Goal: Check status: Check status

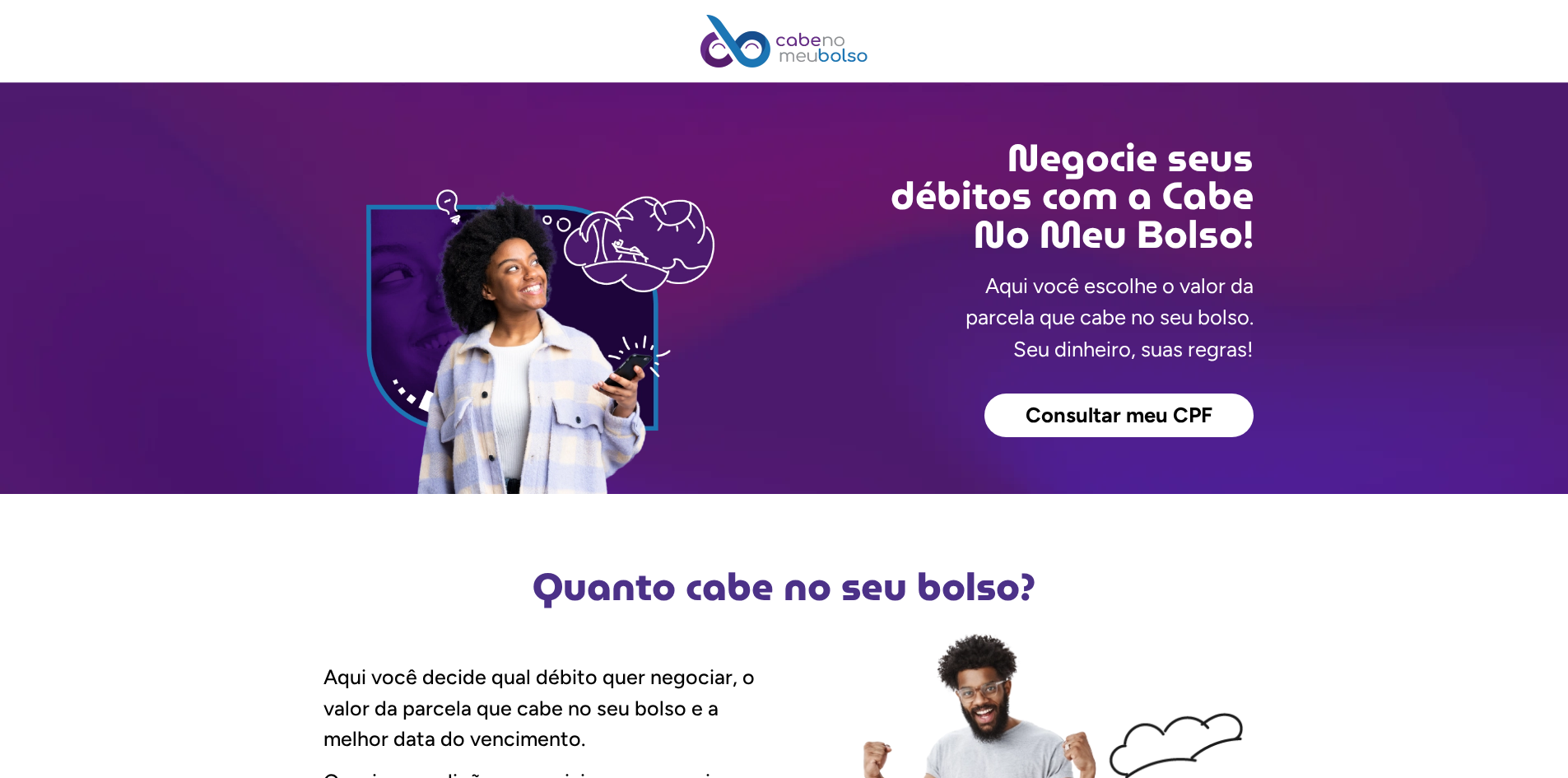
click at [1086, 424] on span "Consultar meu CPF" at bounding box center [1119, 415] width 187 height 22
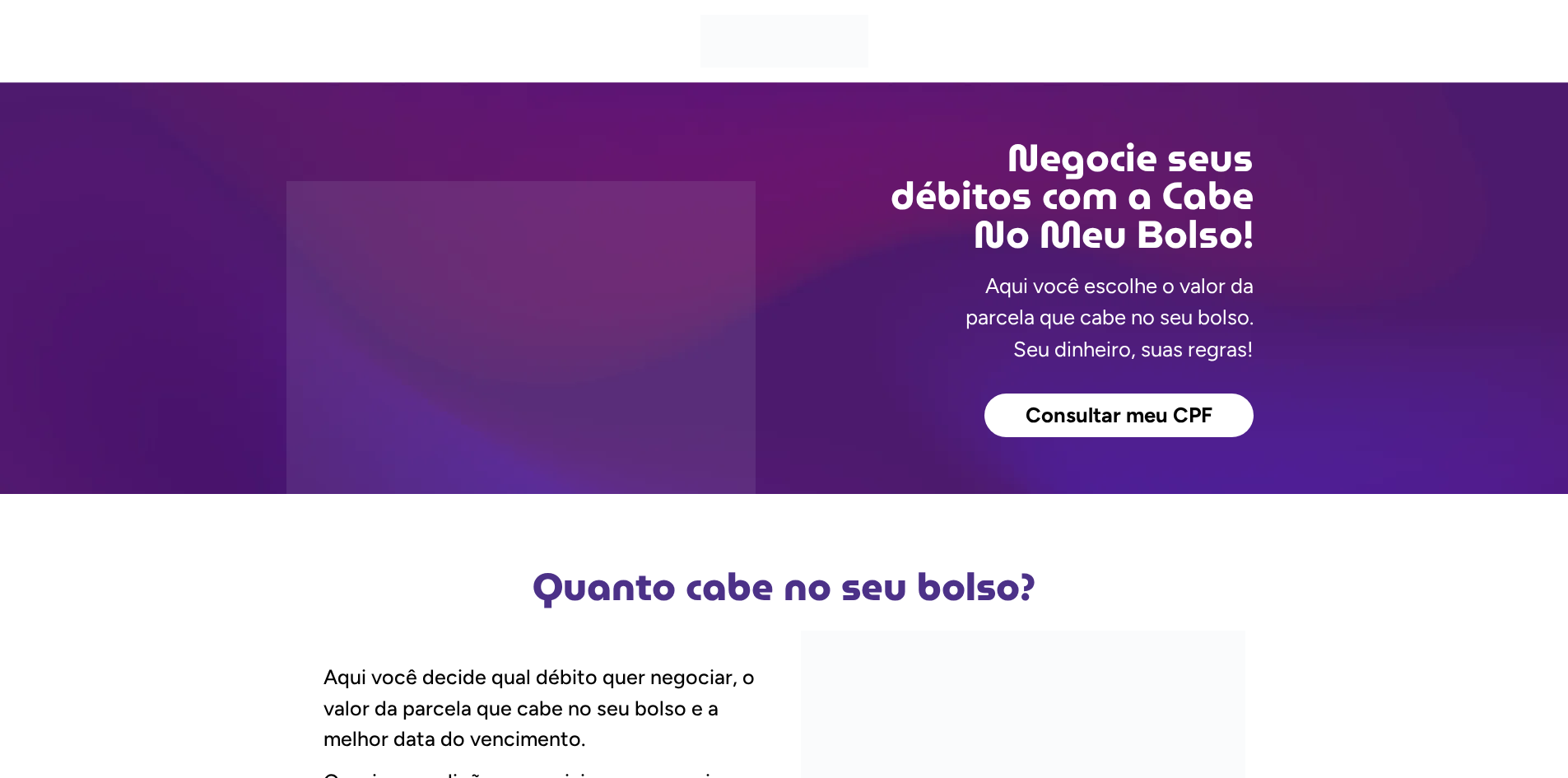
click at [1118, 408] on span "Consultar meu CPF" at bounding box center [1119, 415] width 187 height 22
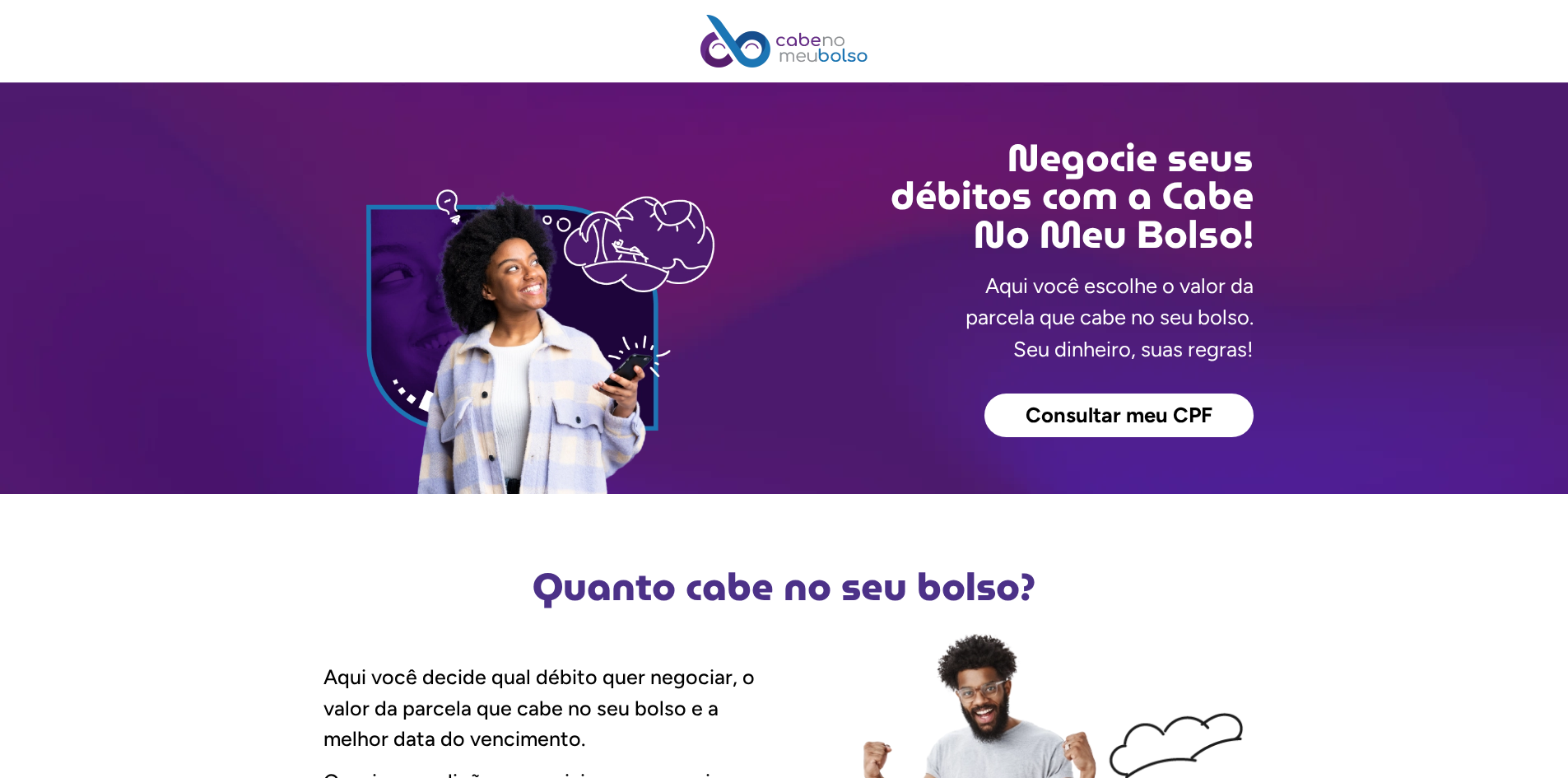
scroll to position [329, 0]
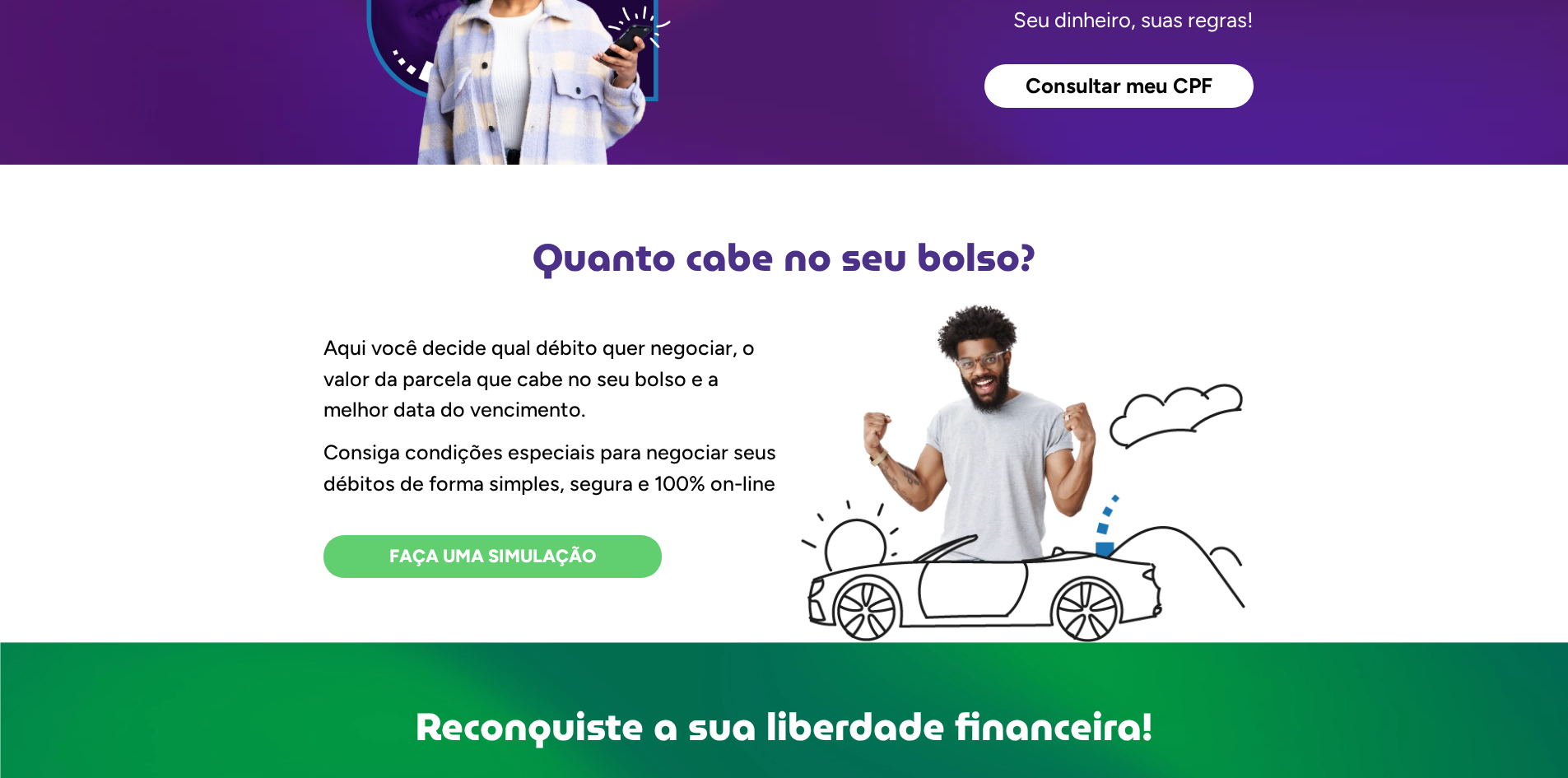
click at [559, 554] on span "FAÇA UMA SIMULAÇÃO" at bounding box center [493, 556] width 207 height 18
